Goal: Use online tool/utility: Use online tool/utility

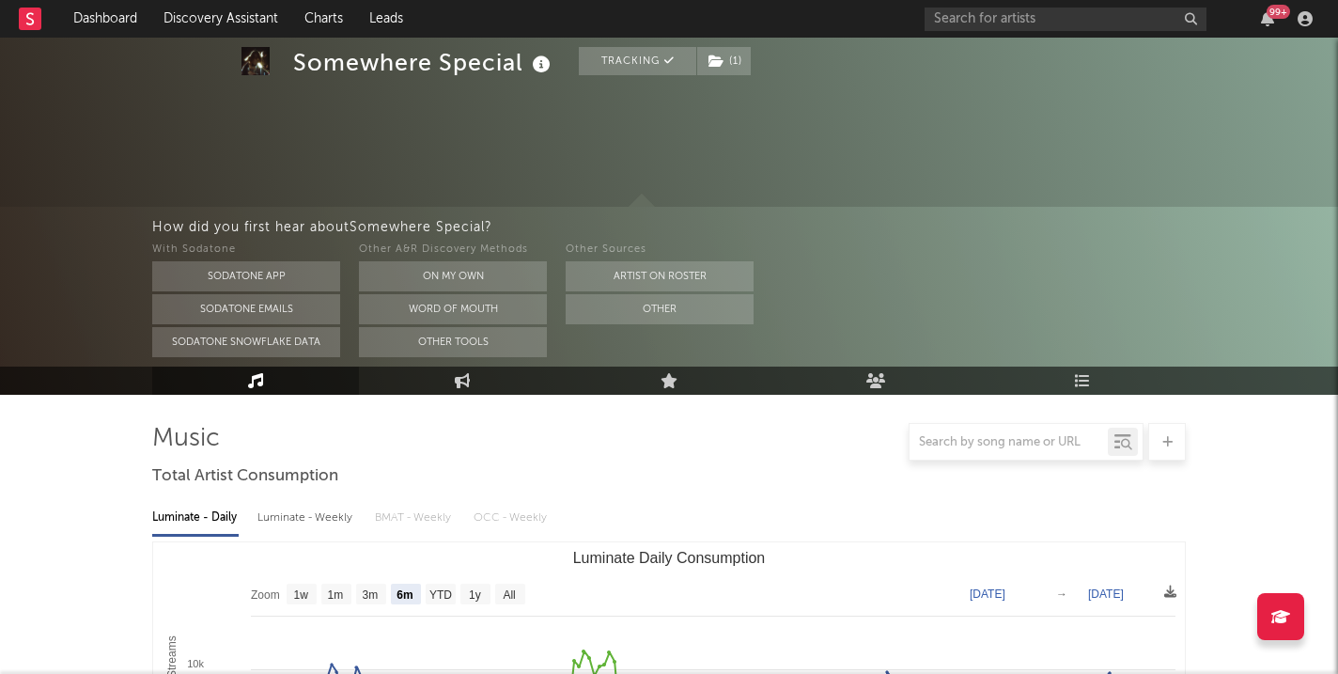
select select "6m"
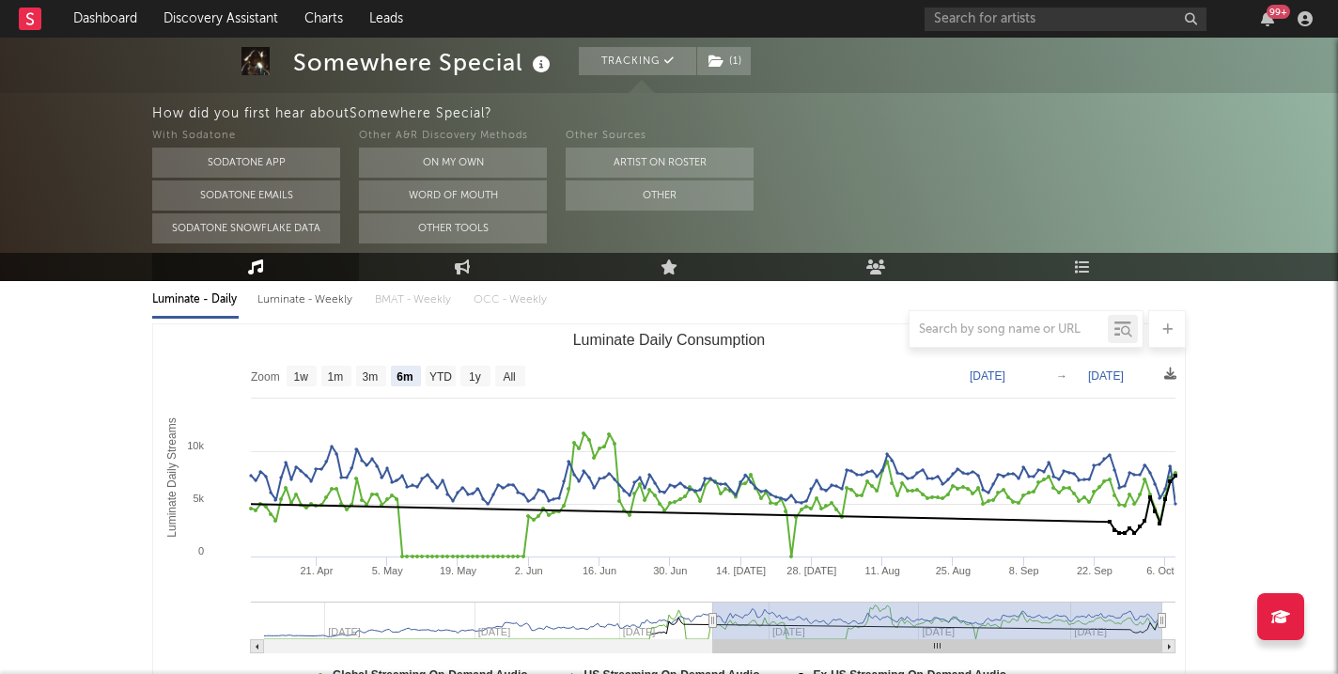
scroll to position [218, 0]
click at [131, 10] on link "Dashboard" at bounding box center [105, 19] width 90 height 38
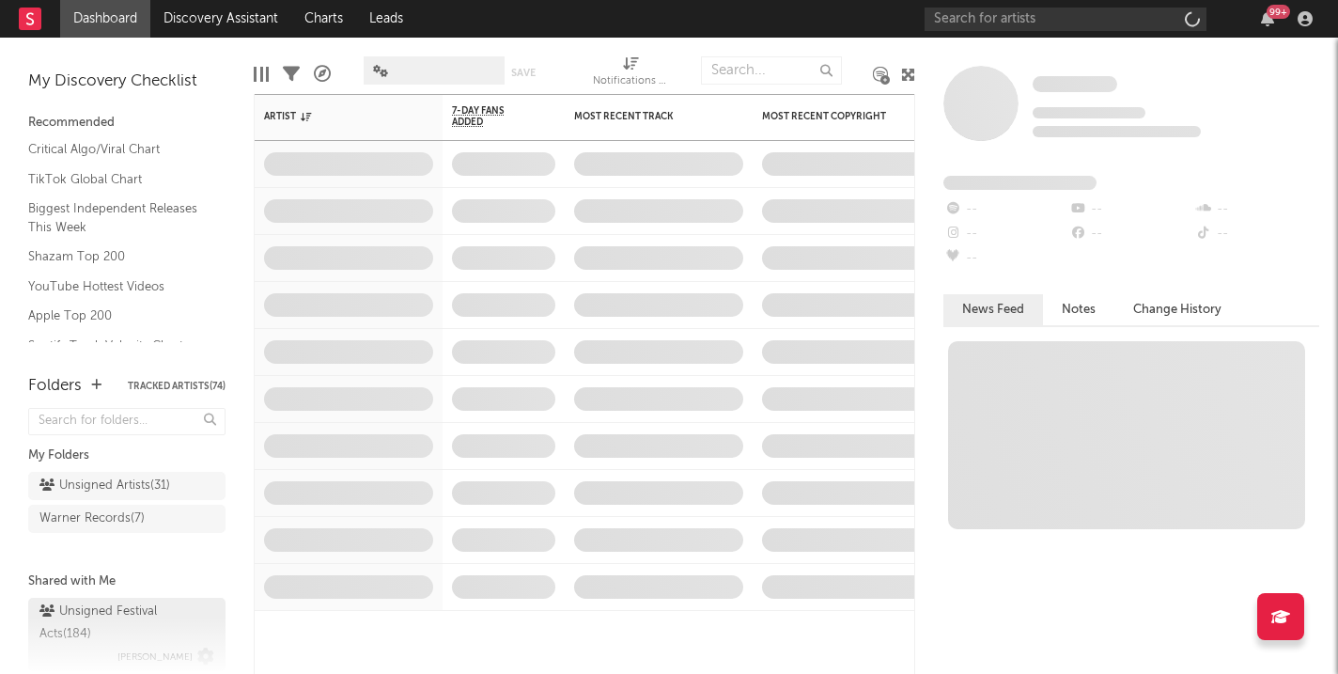
click at [133, 600] on div "Unsigned Festival Acts ( 184 )" at bounding box center [124, 622] width 170 height 45
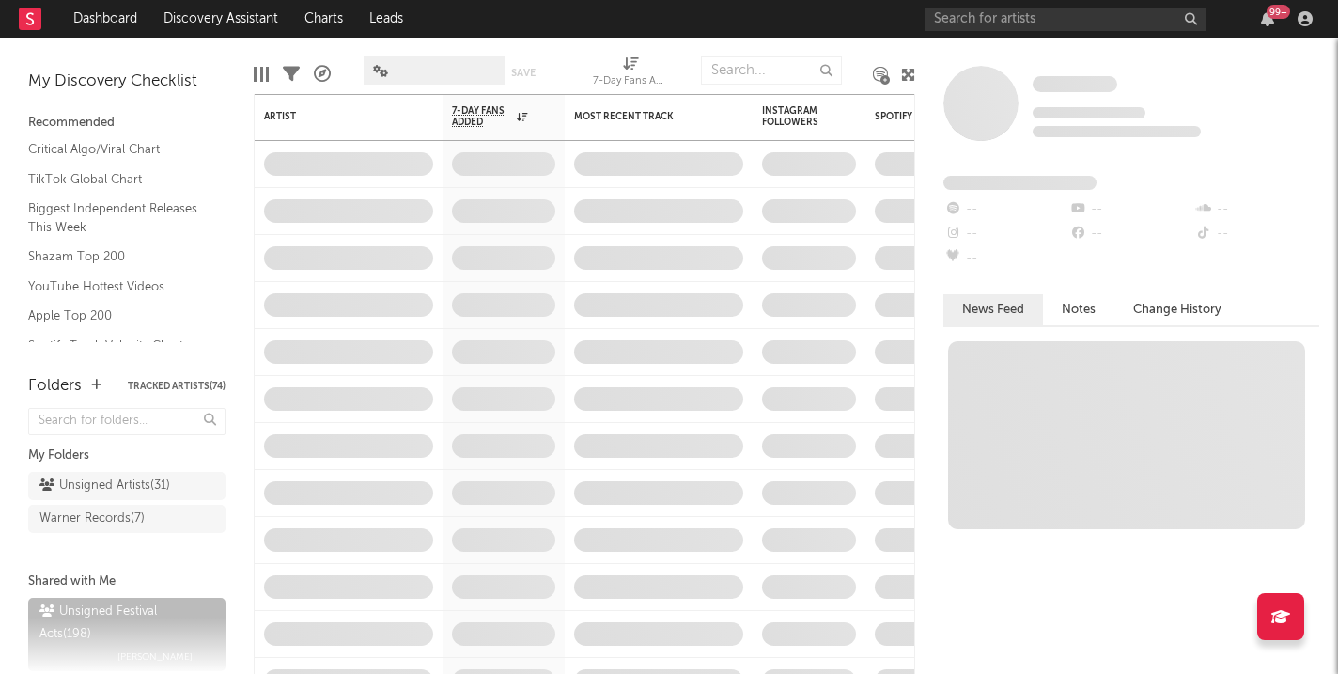
click at [132, 593] on div "Unsigned Festival Acts ( 198 ) [PERSON_NAME]" at bounding box center [126, 651] width 197 height 116
click at [131, 600] on div "Unsigned Festival Acts ( 198 )" at bounding box center [124, 622] width 170 height 45
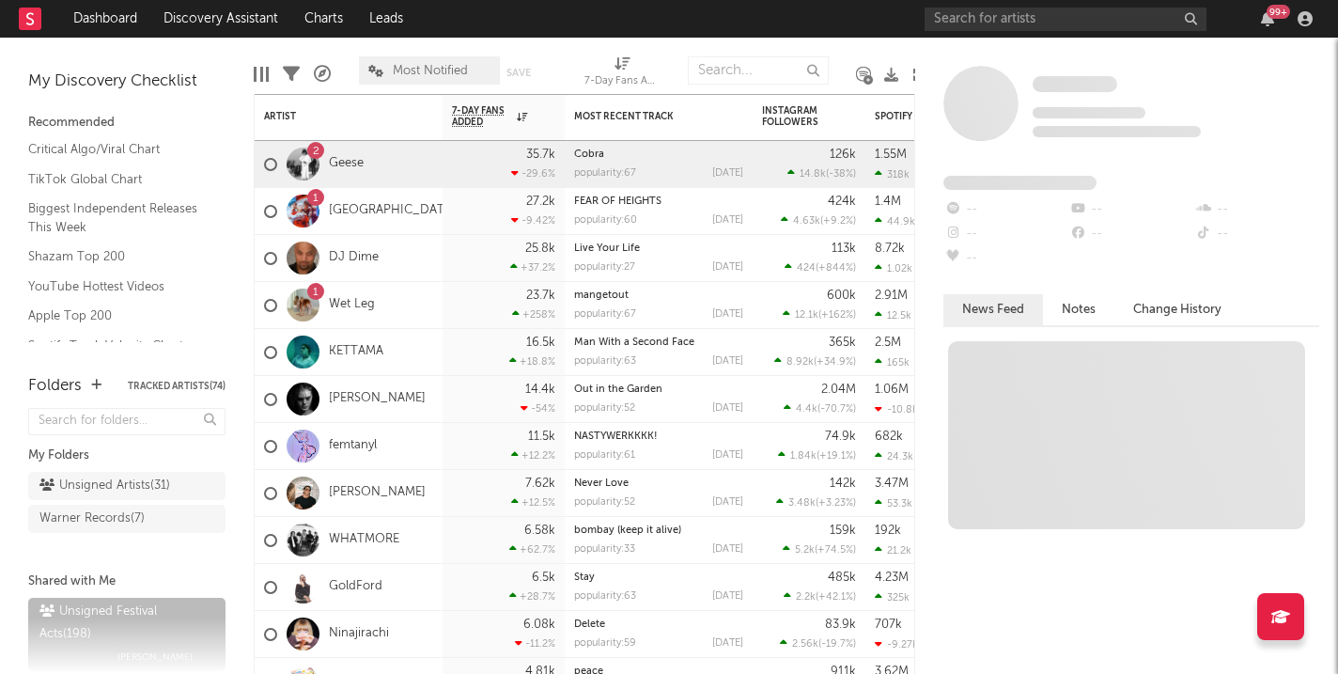
scroll to position [68, 0]
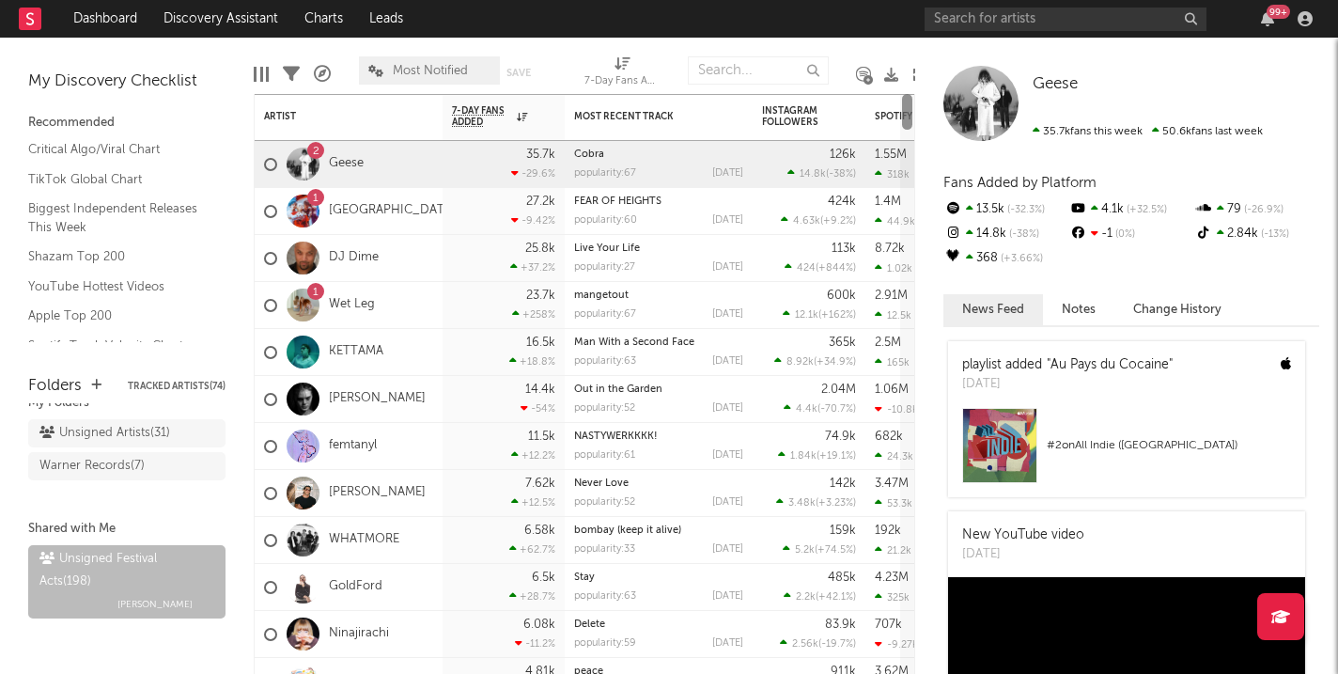
drag, startPoint x: 904, startPoint y: 287, endPoint x: 916, endPoint y: 127, distance: 160.2
click at [916, 127] on div "Bookmarks and Folders My Discovery Checklist Recommended Critical Algo/Viral Ch…" at bounding box center [669, 356] width 1338 height 636
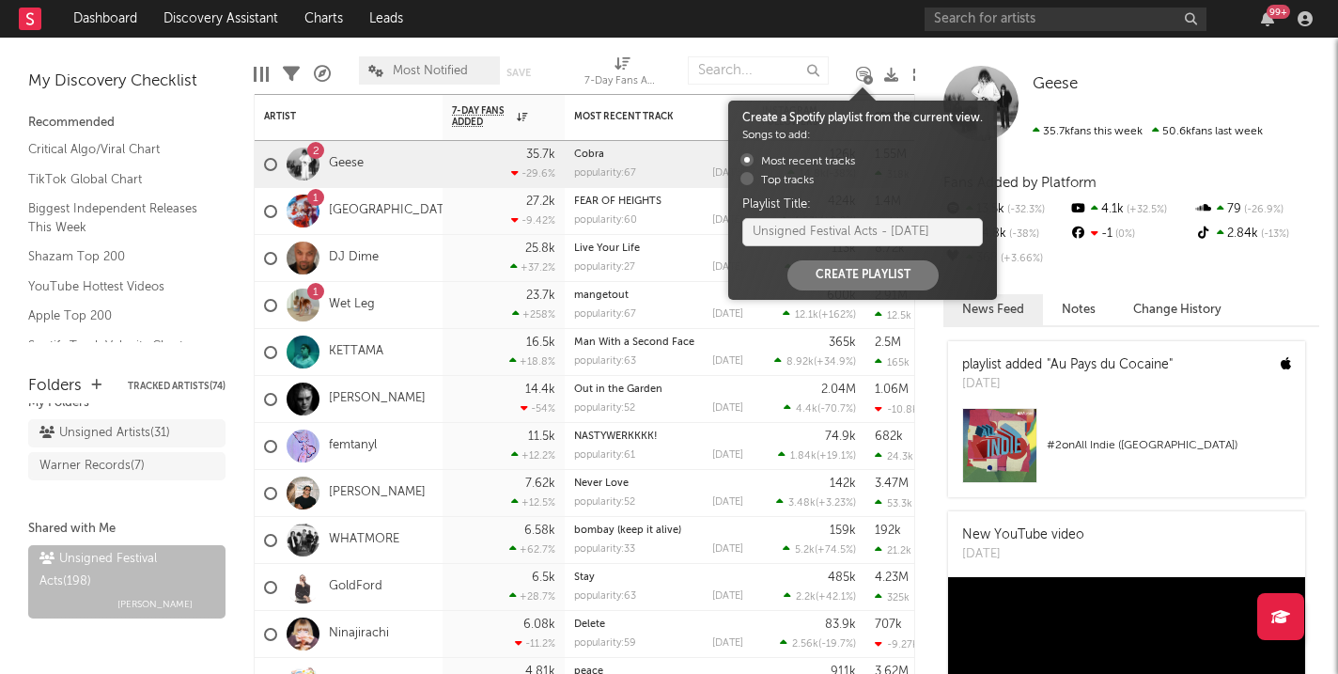
click at [861, 74] on icon at bounding box center [863, 75] width 13 height 14
drag, startPoint x: 954, startPoint y: 228, endPoint x: 882, endPoint y: 229, distance: 72.3
click at [882, 229] on input "Unsigned Festival Acts - [DATE]" at bounding box center [862, 232] width 240 height 28
radio input "true"
type input "Unsigned Festival Acts"
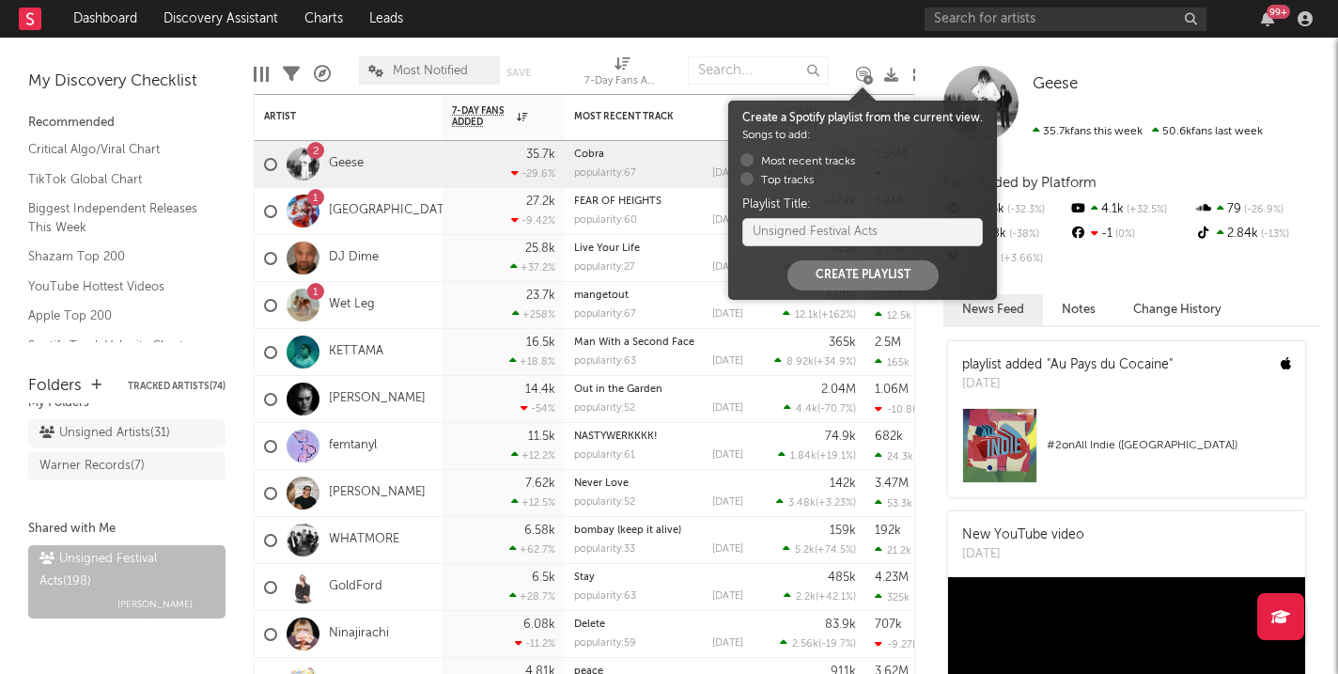
click at [870, 277] on button "Create Playlist" at bounding box center [862, 275] width 151 height 30
radio input "true"
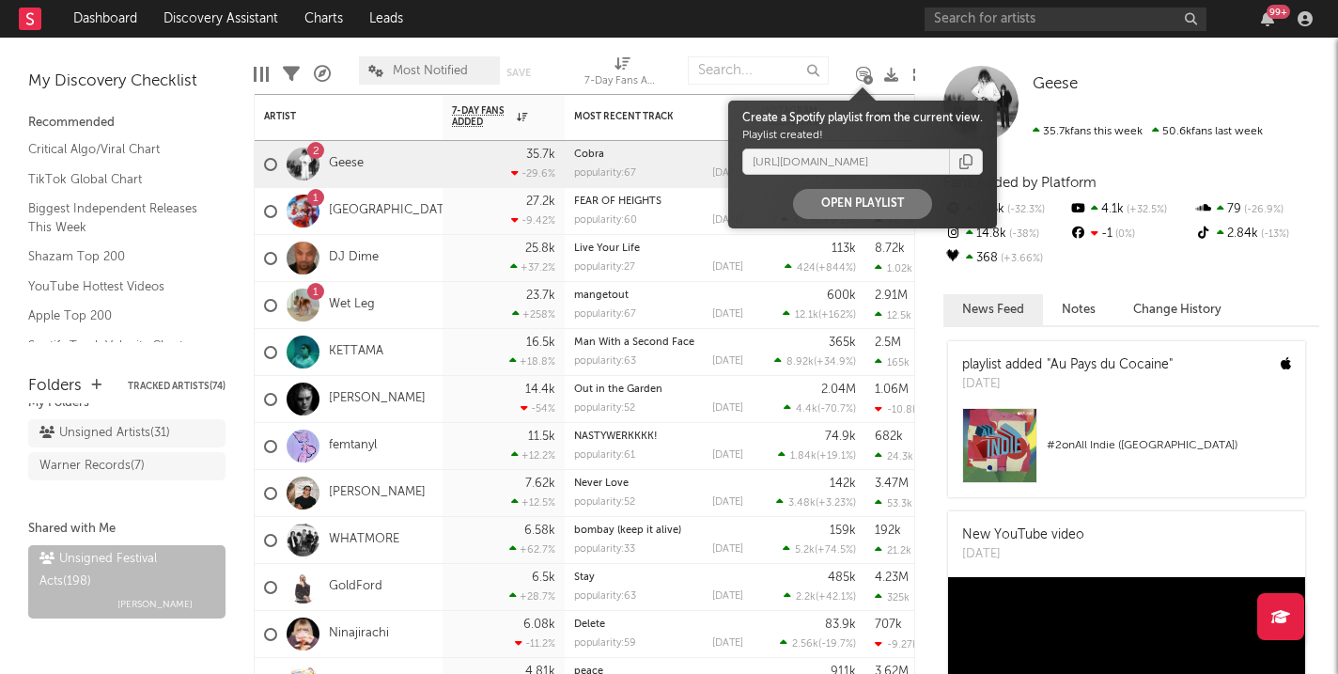
click at [969, 162] on icon "button" at bounding box center [965, 161] width 13 height 15
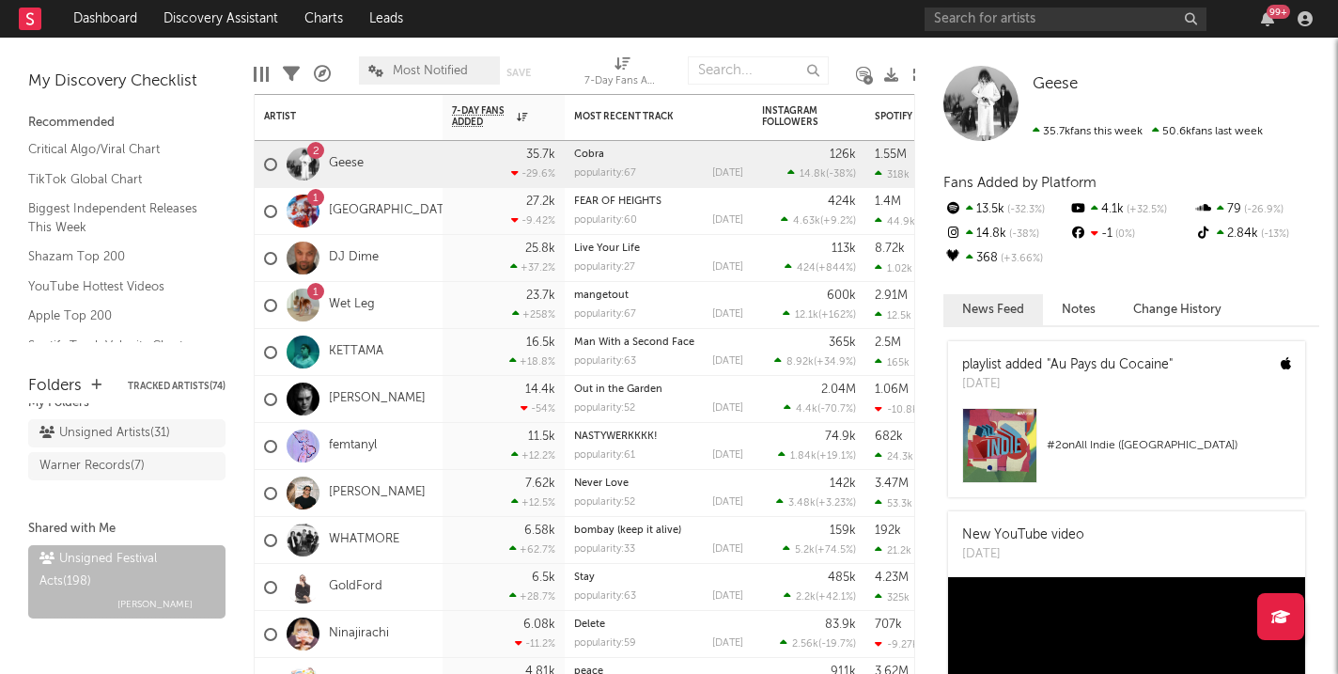
click at [912, 76] on icon at bounding box center [919, 75] width 14 height 14
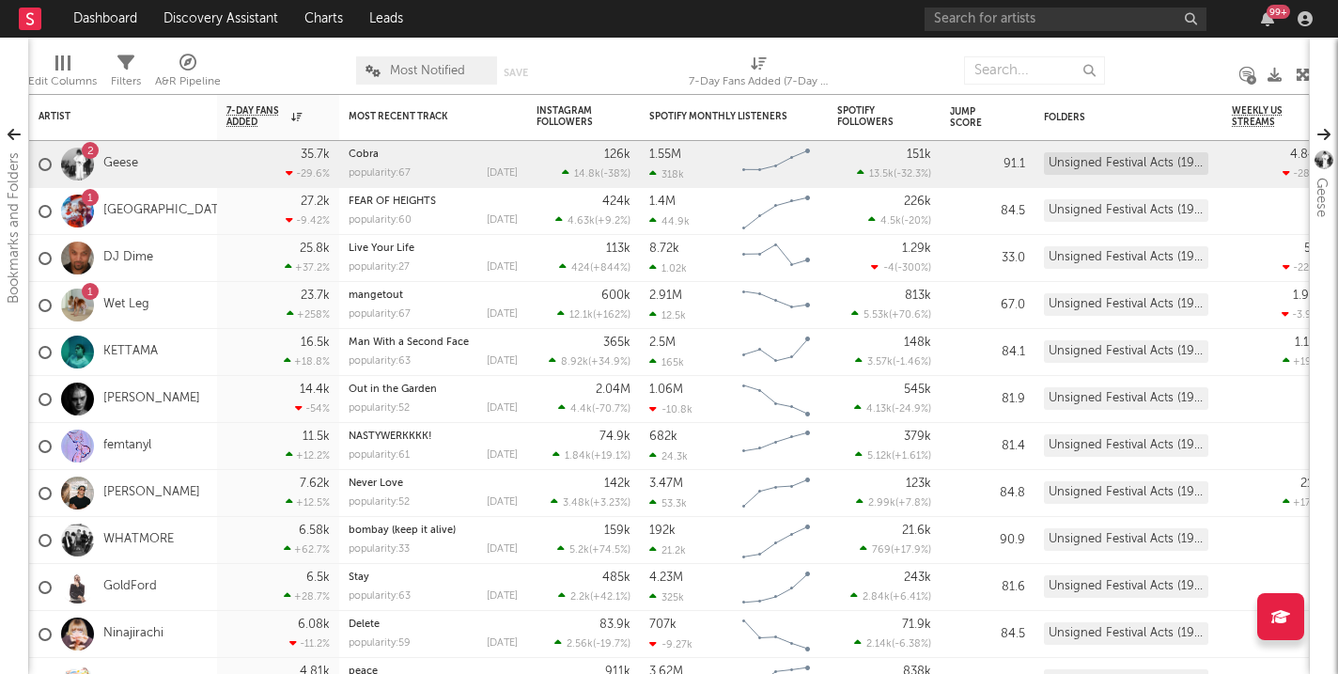
click at [1299, 77] on icon at bounding box center [1302, 75] width 14 height 14
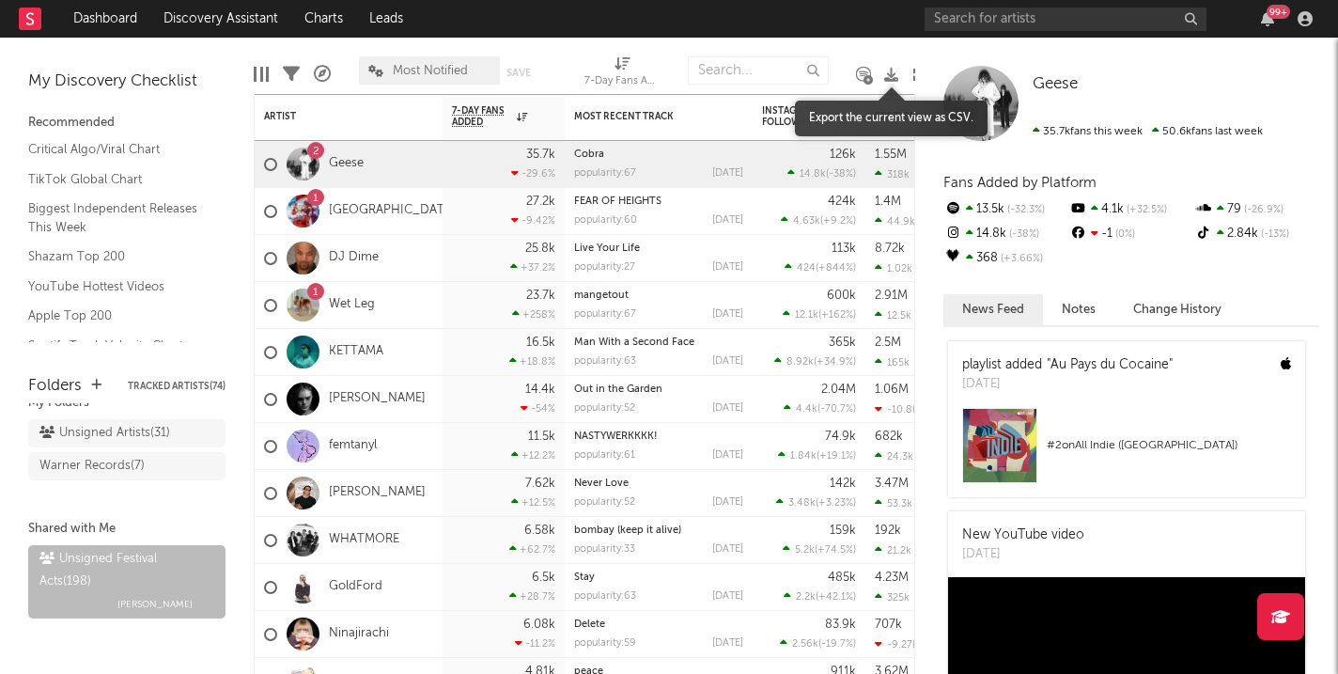
click at [886, 74] on icon at bounding box center [891, 75] width 14 height 14
